Goal: Task Accomplishment & Management: Manage account settings

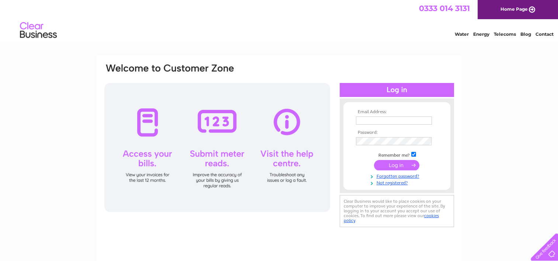
type input "[EMAIL_ADDRESS][DOMAIN_NAME]"
click at [391, 162] on input "submit" at bounding box center [396, 165] width 45 height 10
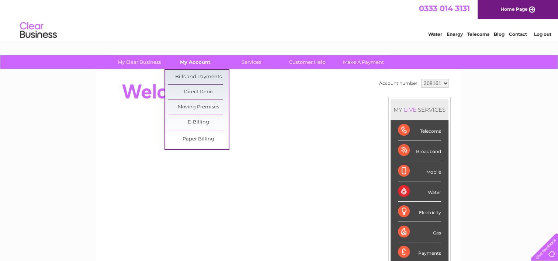
click at [199, 61] on link "My Account" at bounding box center [195, 62] width 61 height 14
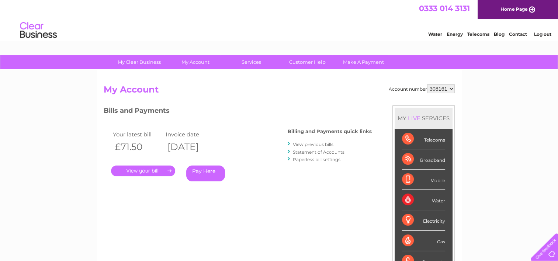
click at [152, 167] on link "." at bounding box center [143, 171] width 64 height 11
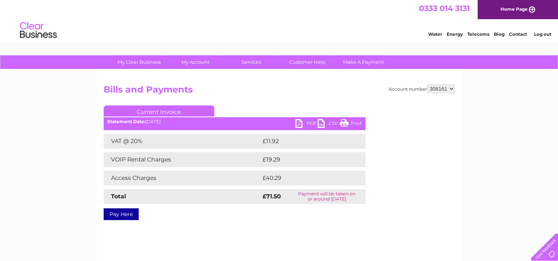
click at [51, 219] on div "My Clear Business Login Details My Details My Preferences Link Account My Accou…" at bounding box center [279, 228] width 558 height 347
